Goal: Check status: Check status

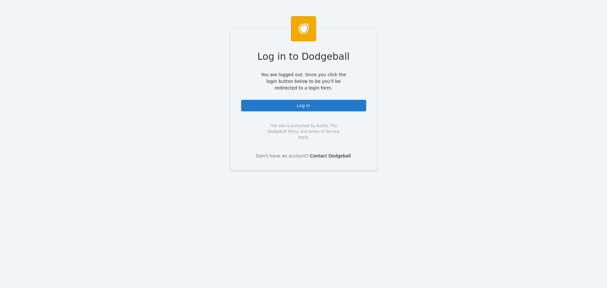
click at [311, 108] on div "Log In" at bounding box center [303, 105] width 126 height 13
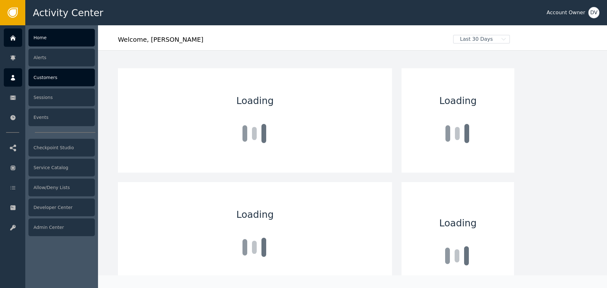
click at [15, 78] on icon at bounding box center [13, 77] width 6 height 7
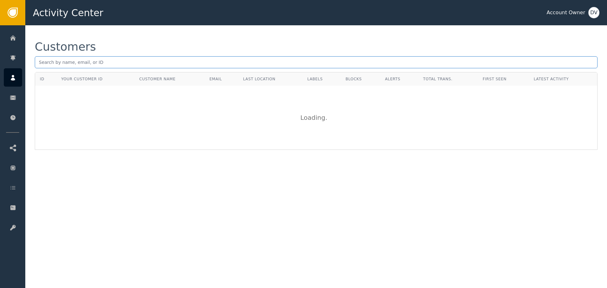
click at [125, 58] on input "text" at bounding box center [316, 62] width 562 height 12
paste input "[EMAIL_ADDRESS][DOMAIN_NAME]"
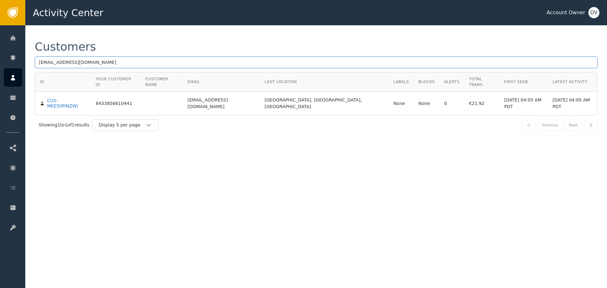
type input "[EMAIL_ADDRESS][DOMAIN_NAME]"
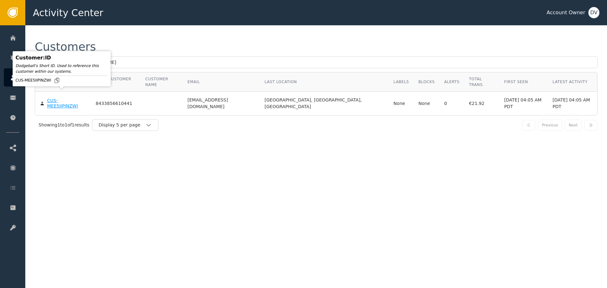
click at [69, 98] on div "CUS-MEE5IIPINZWI" at bounding box center [66, 103] width 39 height 11
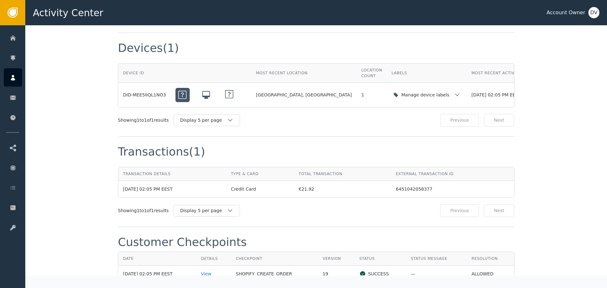
scroll to position [600, 0]
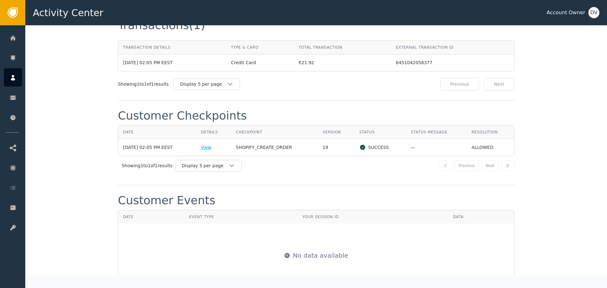
click at [214, 144] on div "View" at bounding box center [213, 147] width 25 height 7
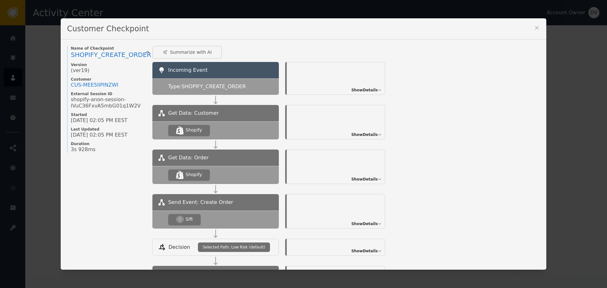
click at [364, 224] on span "Show Details" at bounding box center [364, 224] width 27 height 6
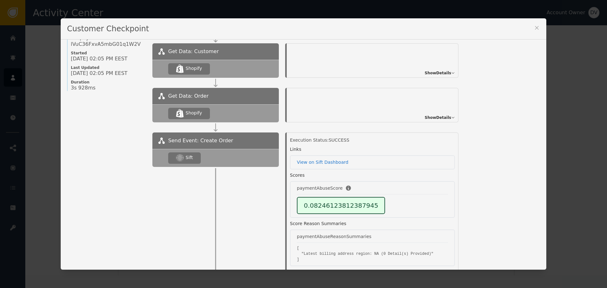
scroll to position [63, 0]
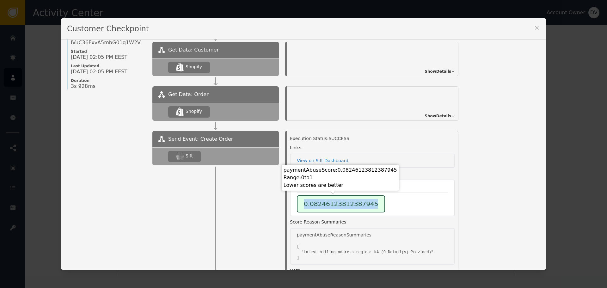
drag, startPoint x: 299, startPoint y: 204, endPoint x: 374, endPoint y: 202, distance: 74.9
click at [374, 202] on div "0.08246123812387945" at bounding box center [372, 203] width 151 height 17
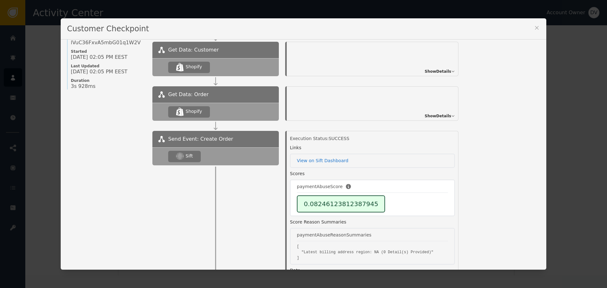
click at [375, 202] on div "0.08246123812387945" at bounding box center [372, 203] width 151 height 17
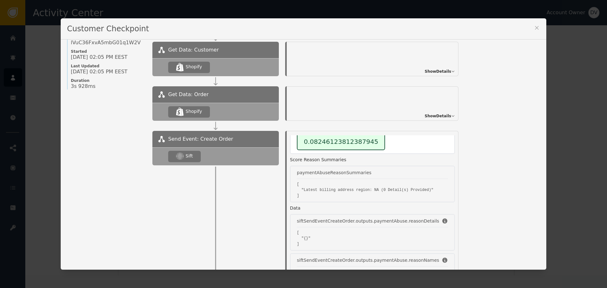
scroll to position [32, 0]
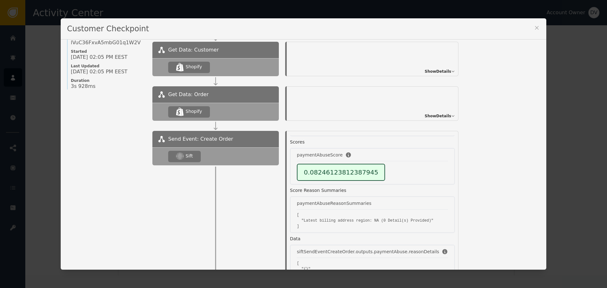
click at [535, 28] on icon at bounding box center [535, 27] width 3 height 3
